Goal: Navigation & Orientation: Find specific page/section

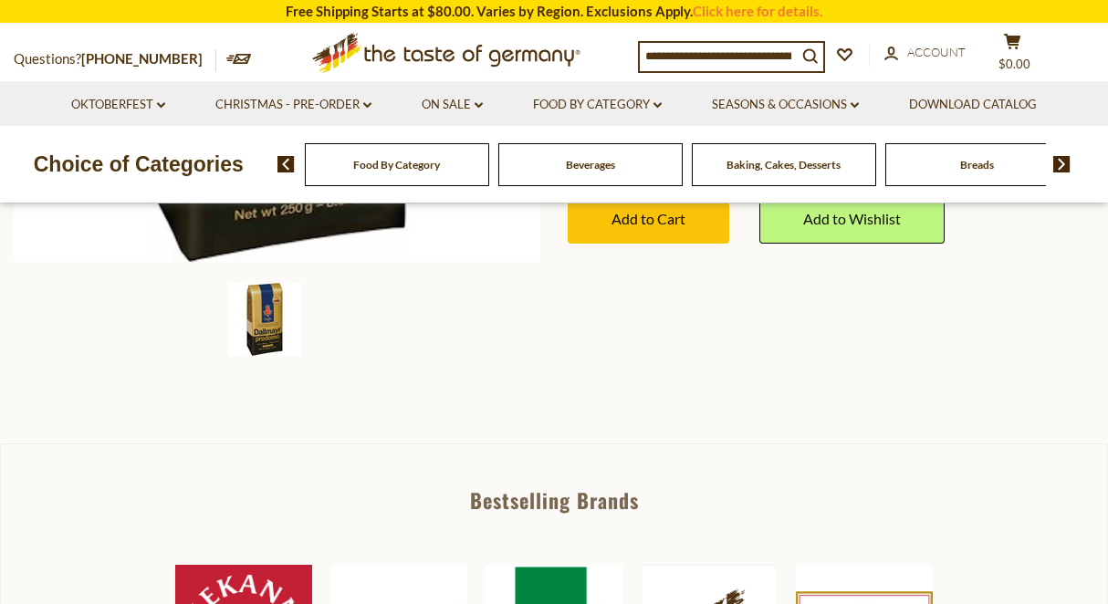
scroll to position [559, 0]
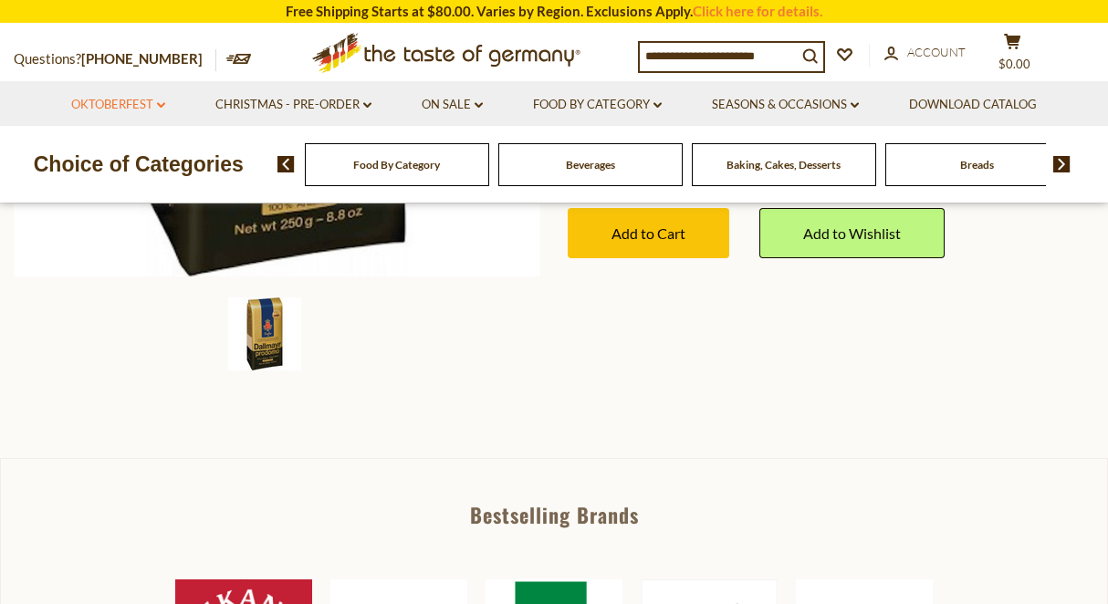
click at [161, 107] on icon "dropdown_arrow" at bounding box center [161, 105] width 8 height 6
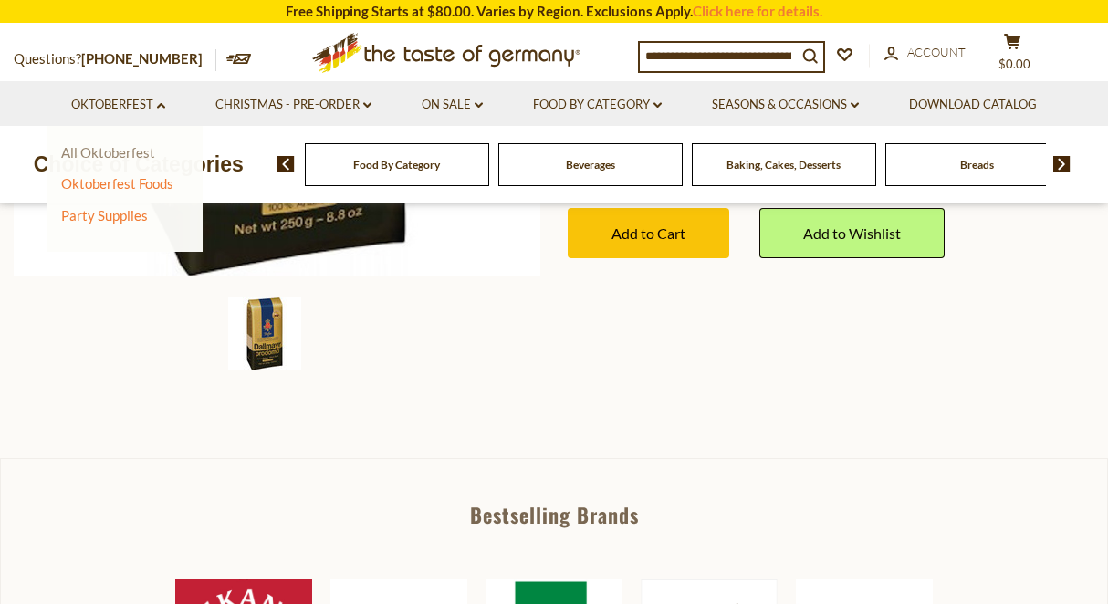
click at [128, 154] on link "All Oktoberfest" at bounding box center [108, 152] width 94 height 16
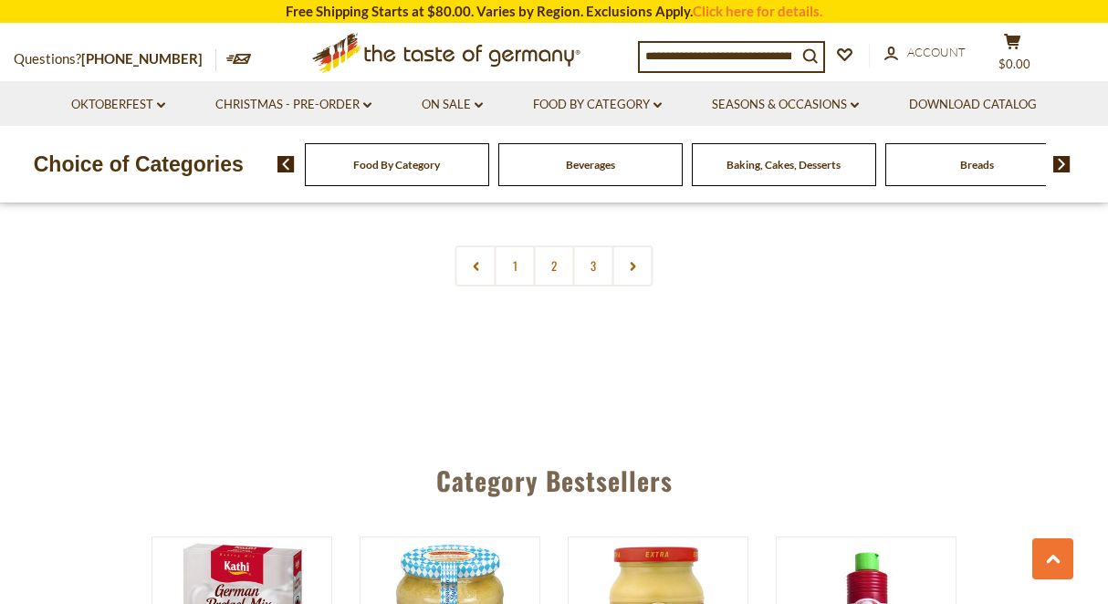
scroll to position [4491, 0]
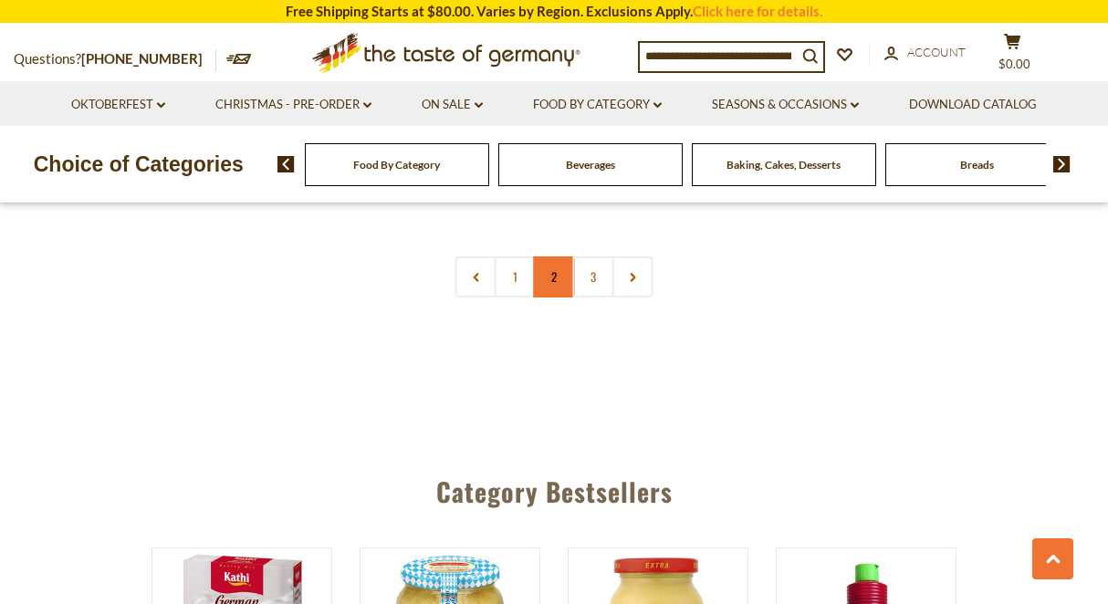
click at [559, 273] on link "2" at bounding box center [554, 276] width 41 height 41
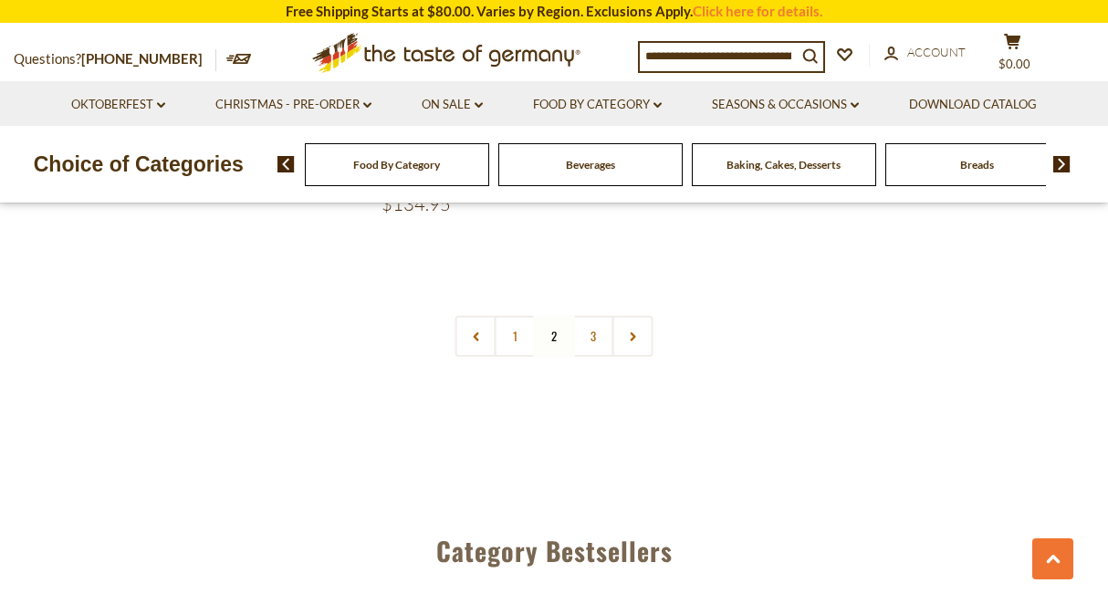
scroll to position [4422, 0]
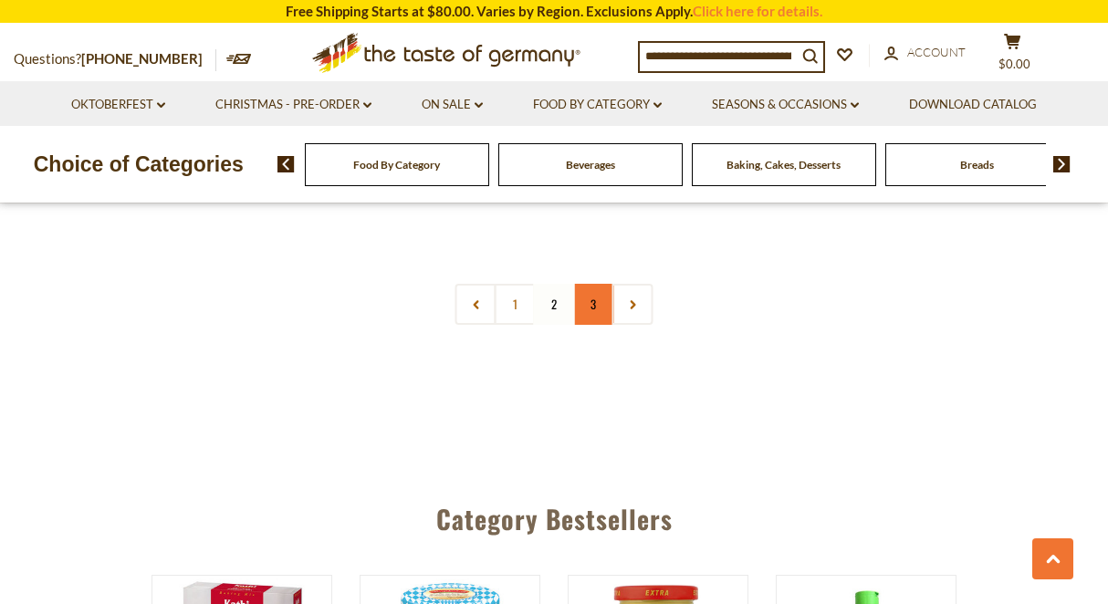
click at [595, 288] on link "3" at bounding box center [593, 304] width 41 height 41
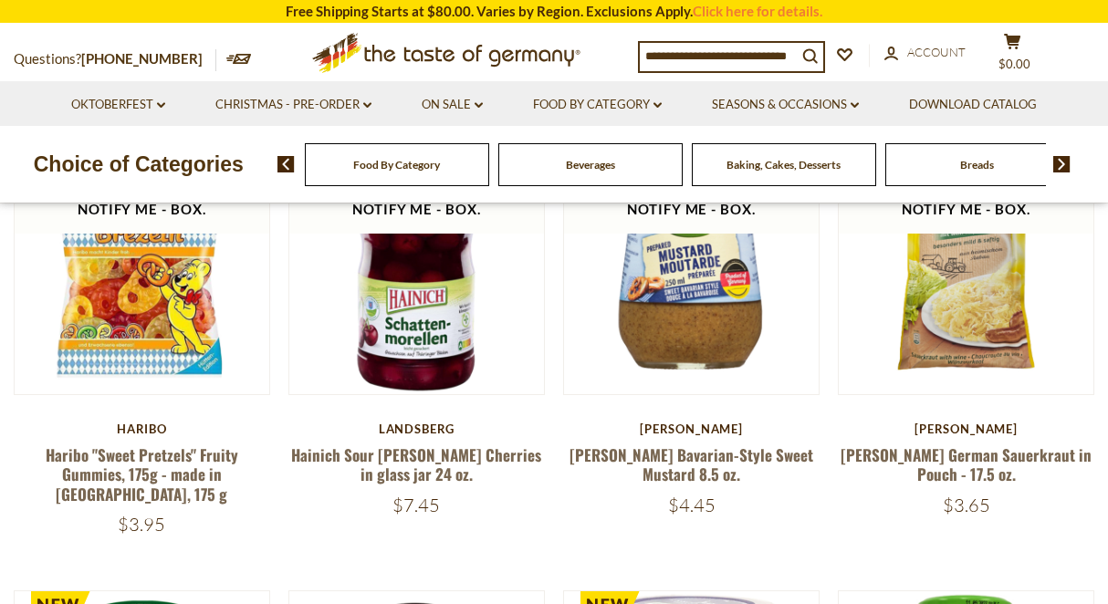
scroll to position [0, 0]
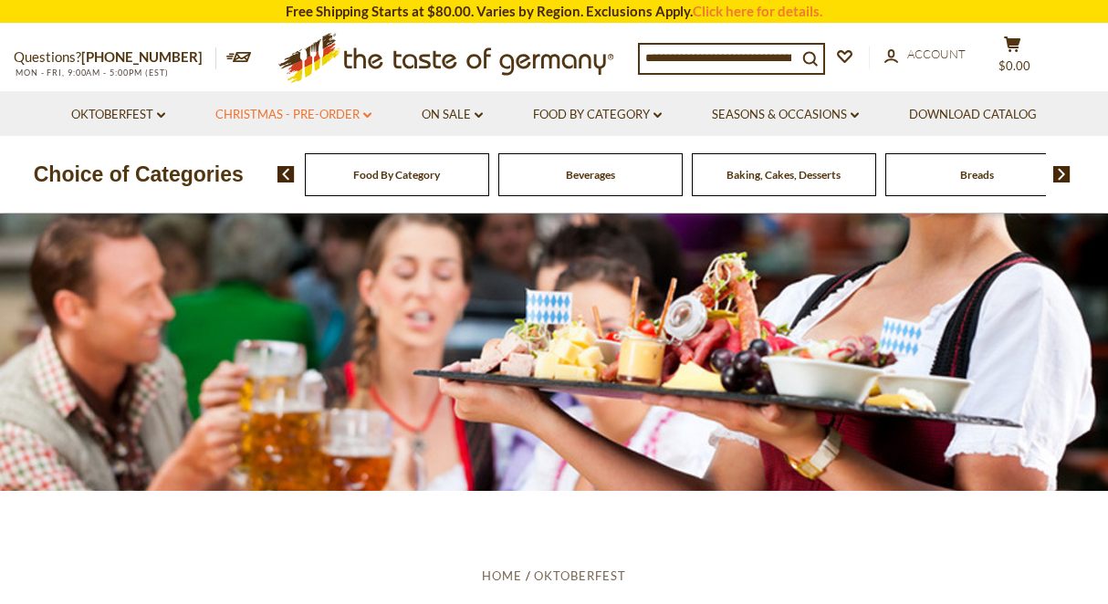
click at [360, 119] on link "Christmas - PRE-ORDER dropdown_arrow" at bounding box center [293, 115] width 156 height 20
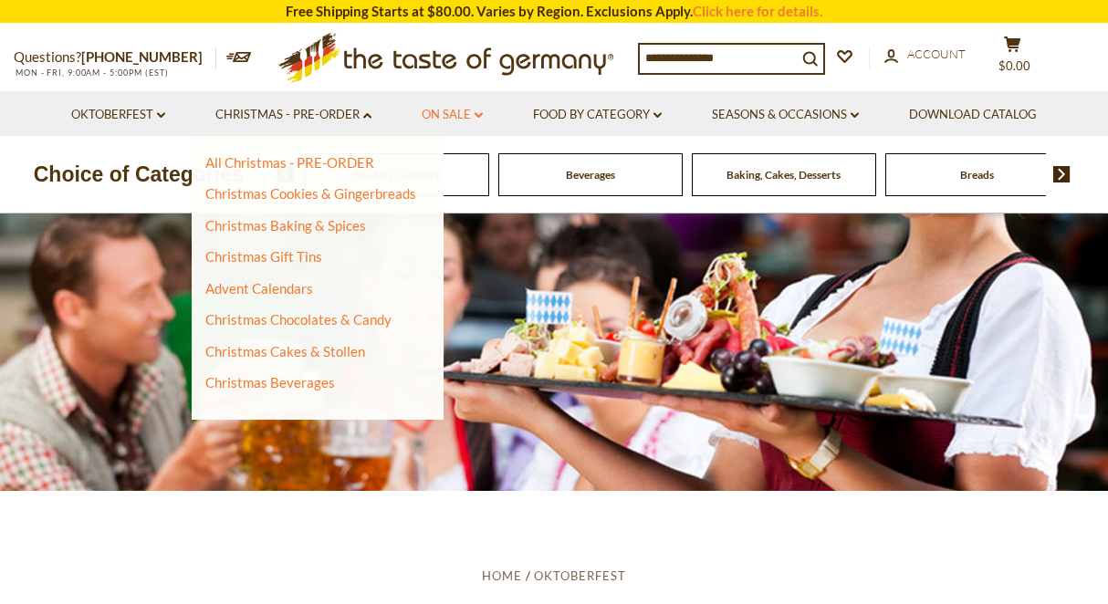
click at [465, 112] on link "On Sale dropdown_arrow" at bounding box center [451, 115] width 61 height 20
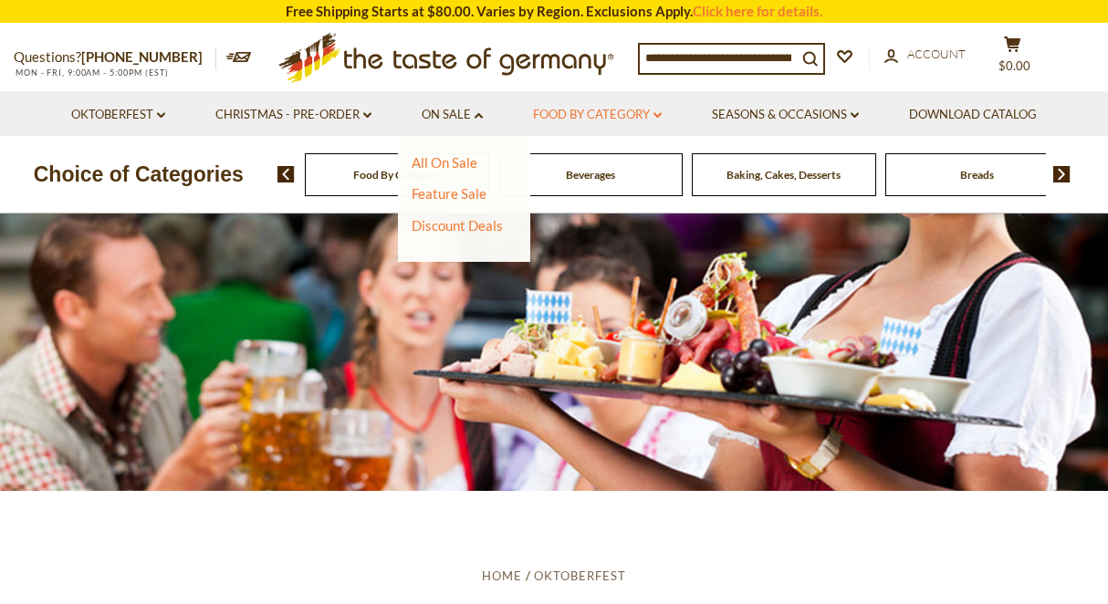
click at [573, 114] on link "Food By Category dropdown_arrow" at bounding box center [597, 115] width 129 height 20
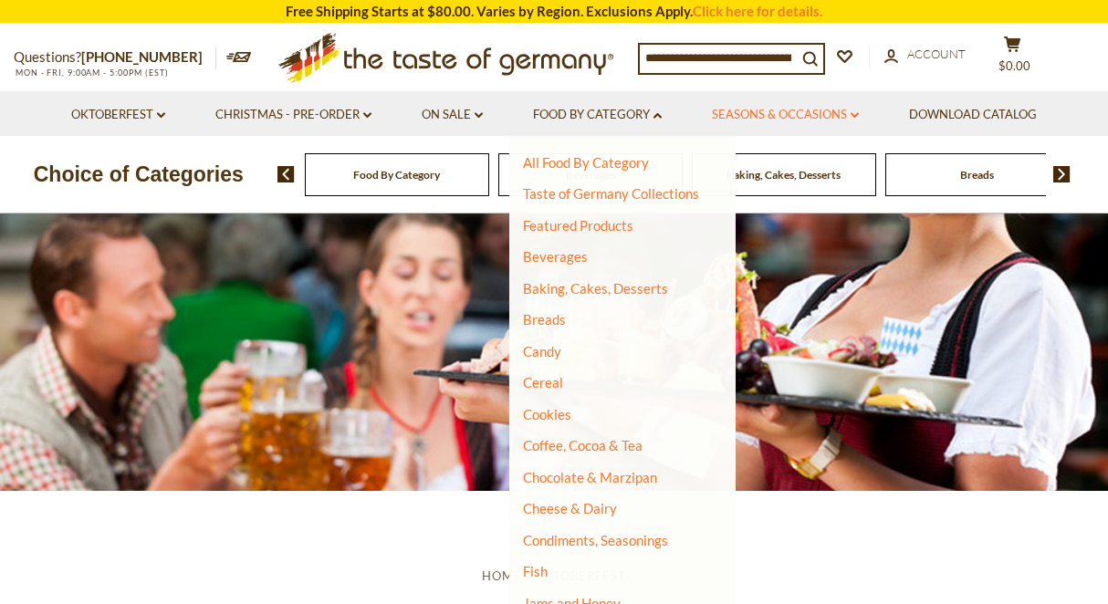
click at [765, 115] on link "Seasons & Occasions dropdown_arrow" at bounding box center [785, 115] width 147 height 20
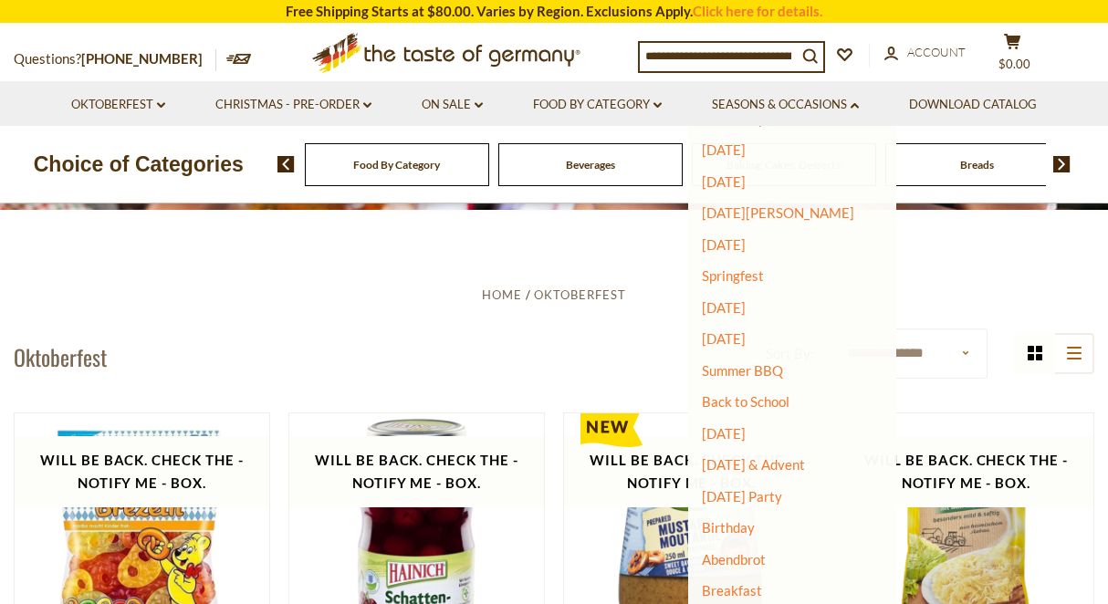
scroll to position [282, 0]
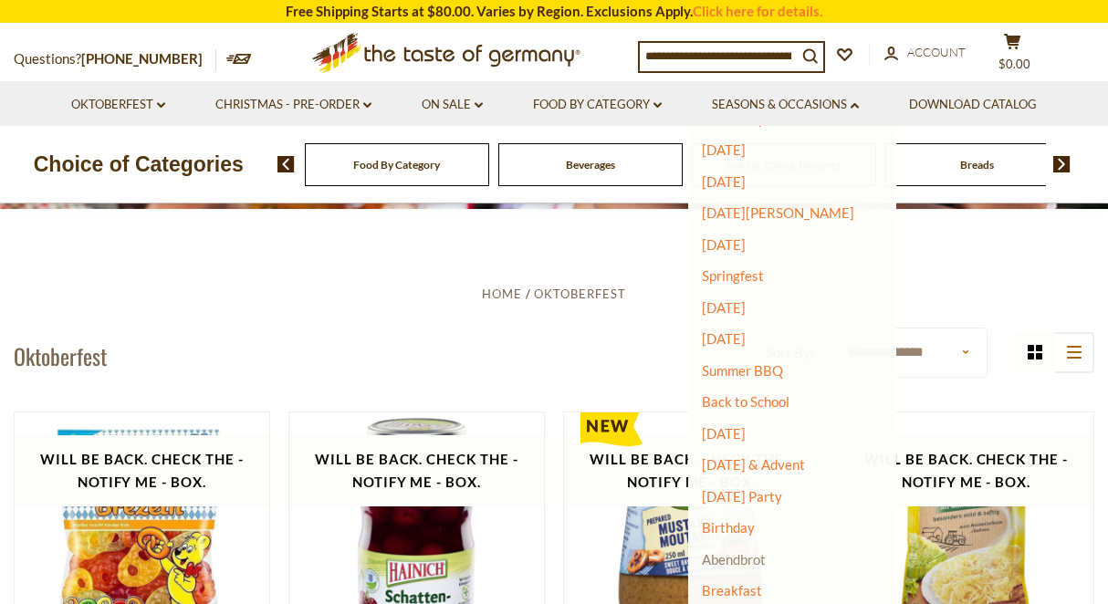
click at [744, 563] on link "Abendbrot" at bounding box center [734, 559] width 64 height 16
